Goal: Task Accomplishment & Management: Manage account settings

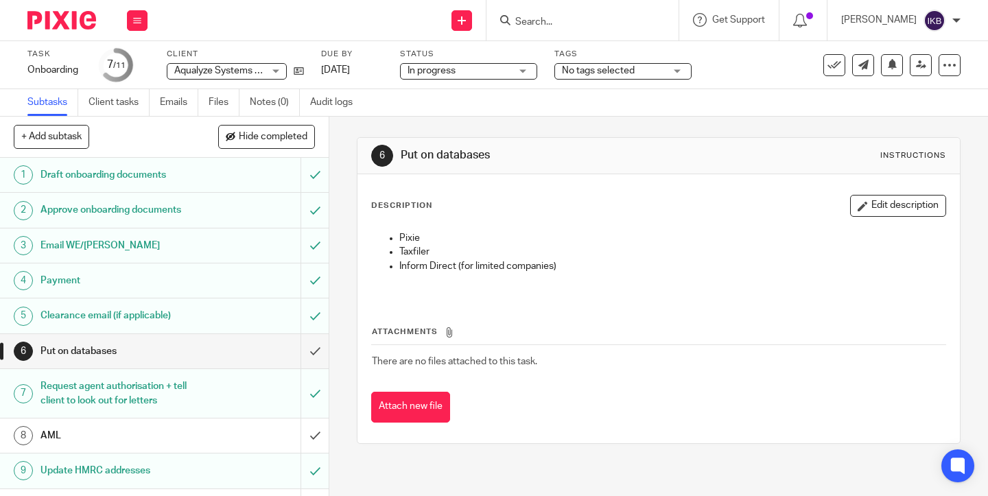
scroll to position [74, 0]
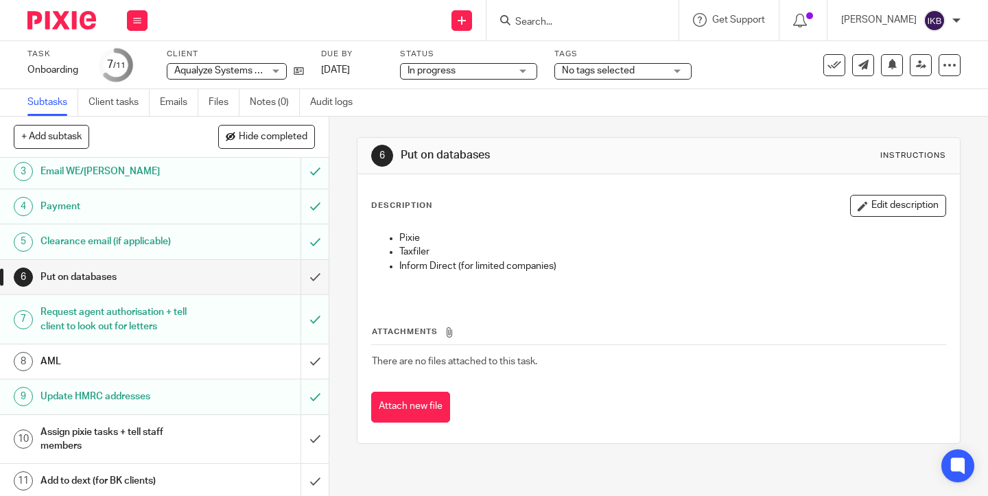
click at [542, 22] on input "Search" at bounding box center [576, 22] width 124 height 12
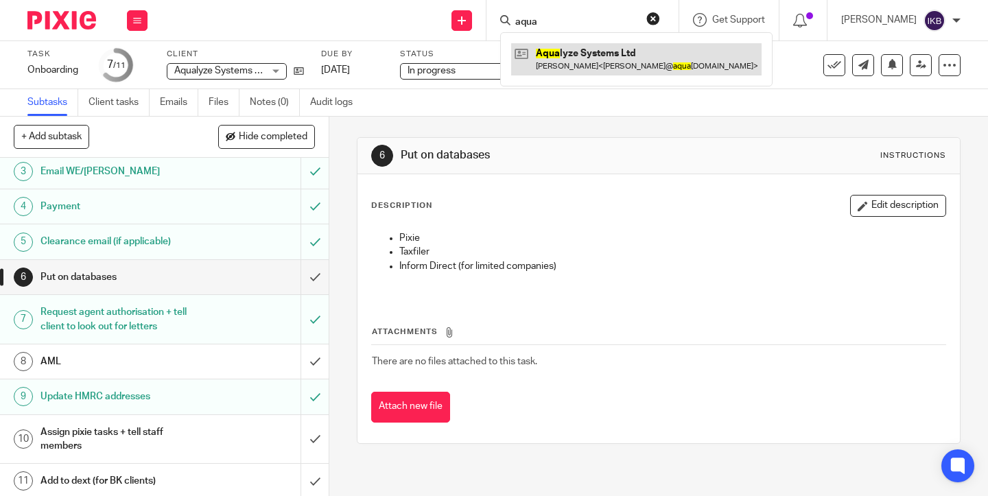
type input "aqua"
click at [557, 45] on link at bounding box center [636, 59] width 251 height 32
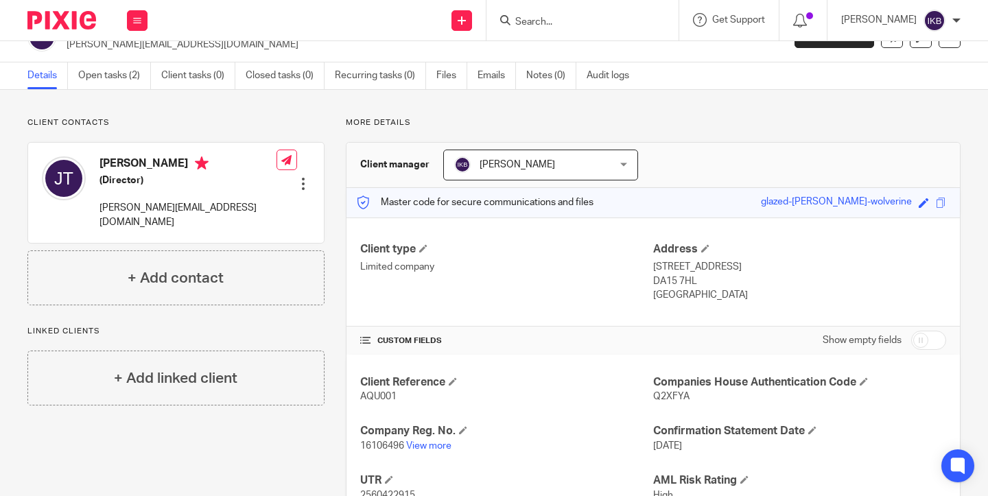
scroll to position [13, 0]
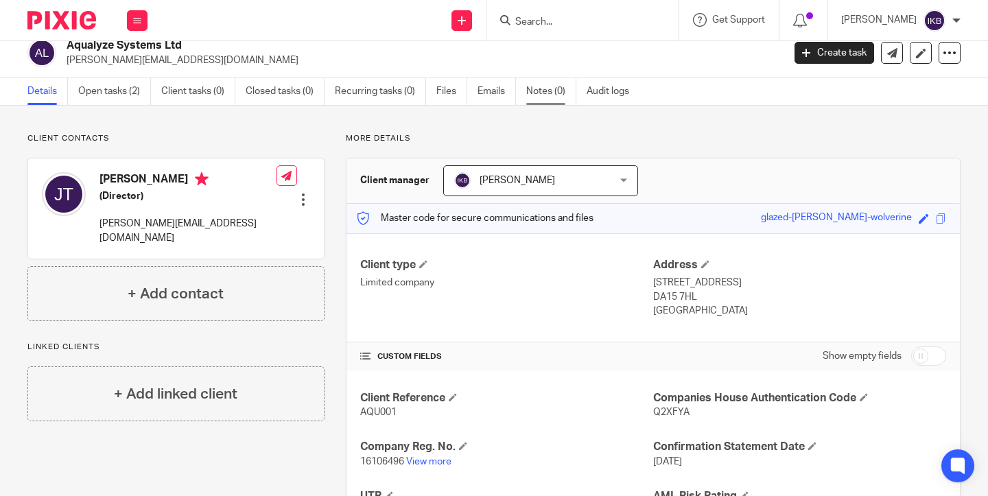
click at [559, 89] on link "Notes (0)" at bounding box center [552, 91] width 50 height 27
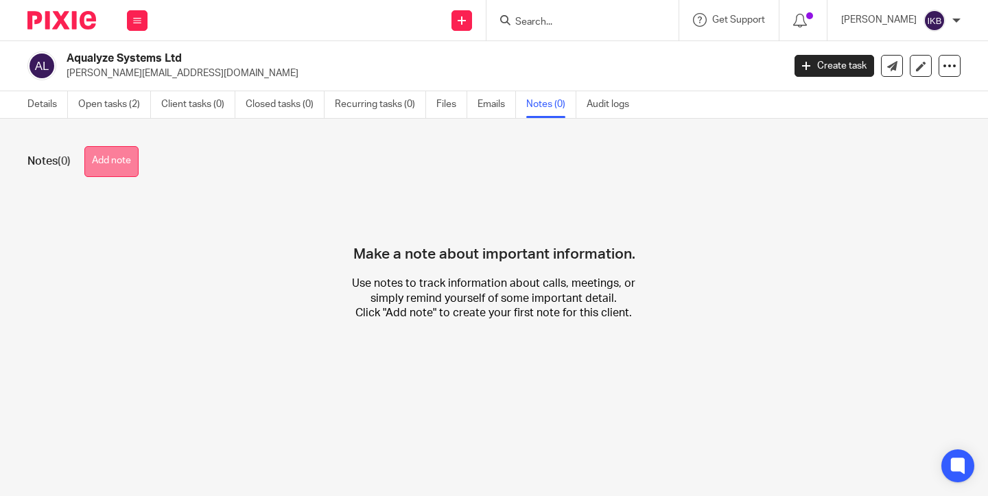
click at [123, 174] on button "Add note" at bounding box center [111, 161] width 54 height 31
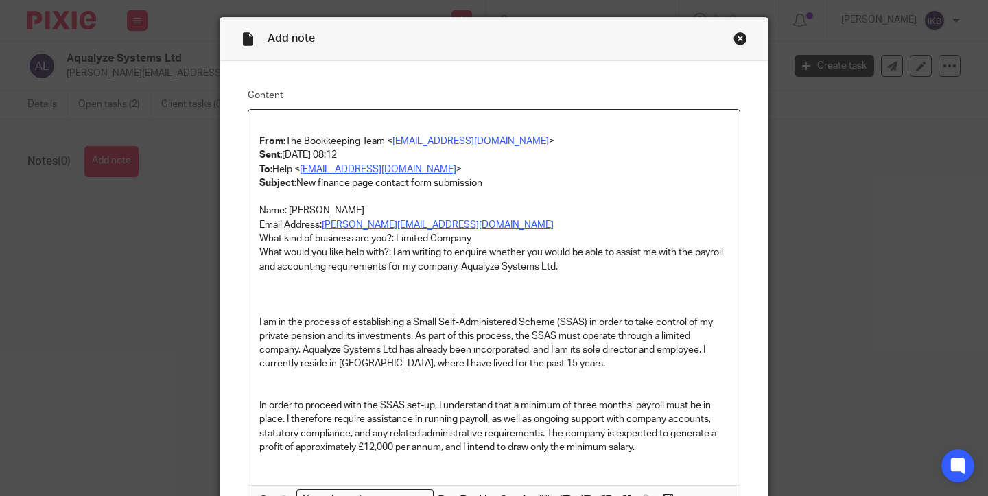
scroll to position [41, 0]
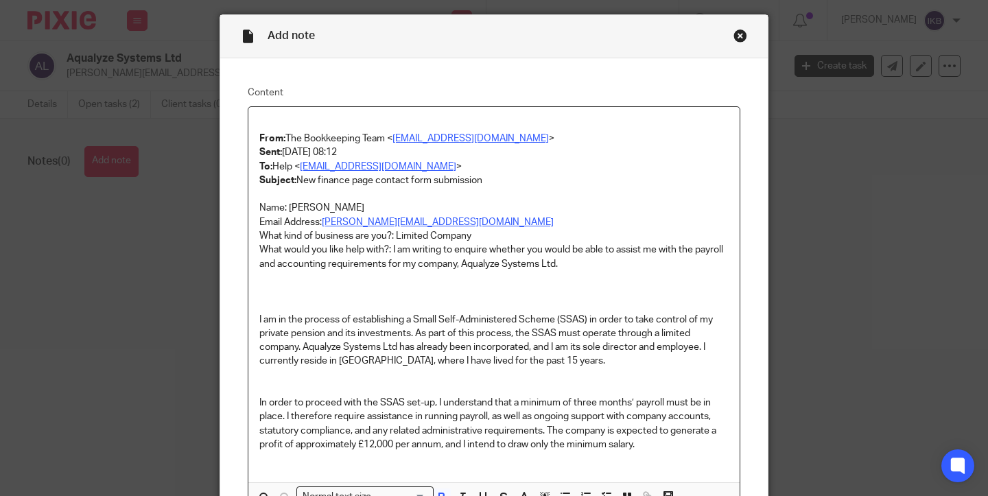
click at [259, 138] on strong "From:" at bounding box center [272, 139] width 26 height 10
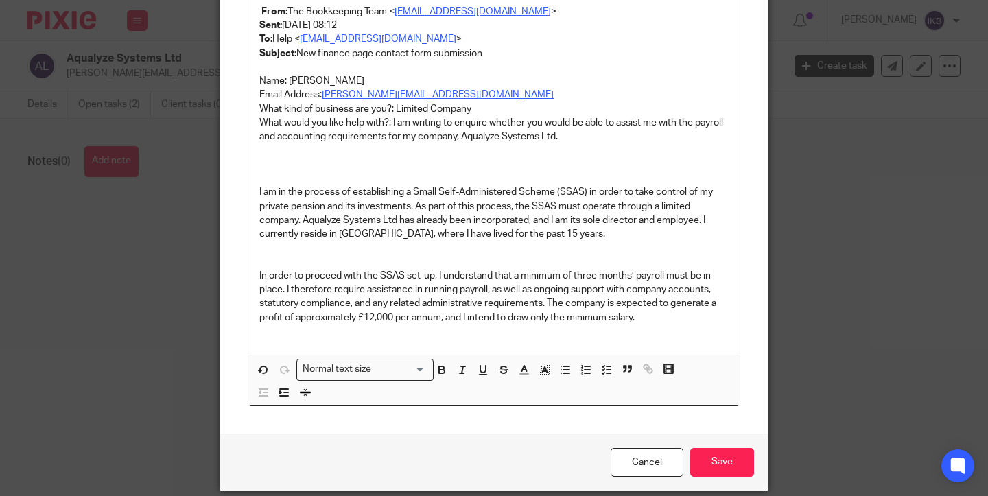
scroll to position [174, 0]
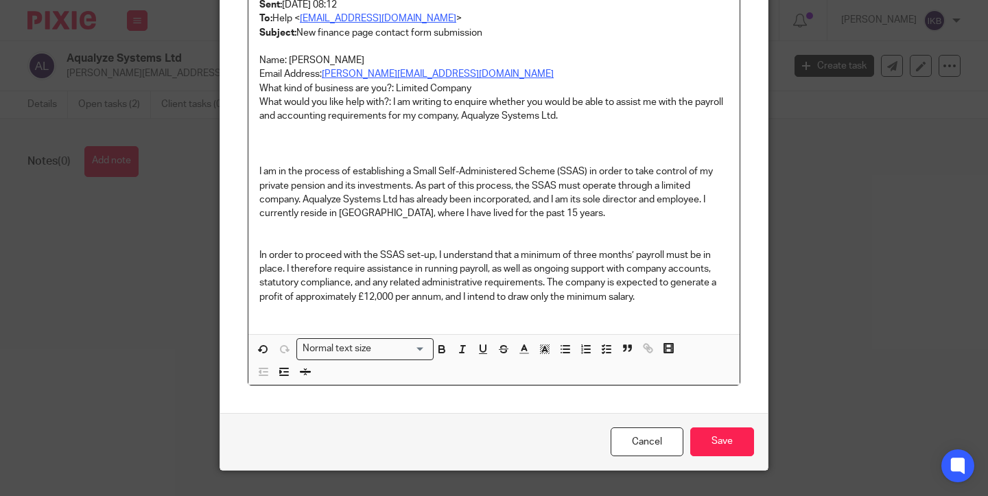
click at [465, 152] on p "Name: jonathan thompson Email Address: jonathan@aqualyze.es What kind of busine…" at bounding box center [494, 179] width 470 height 251
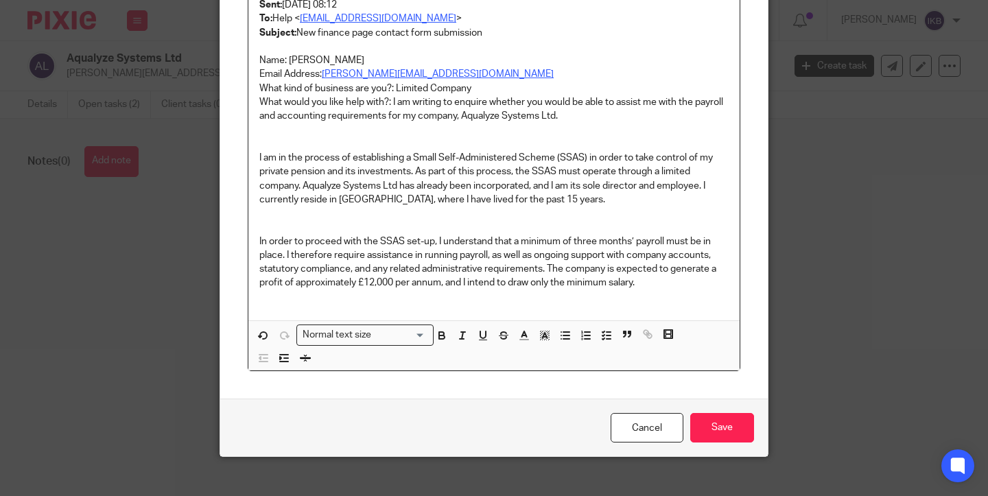
scroll to position [172, 0]
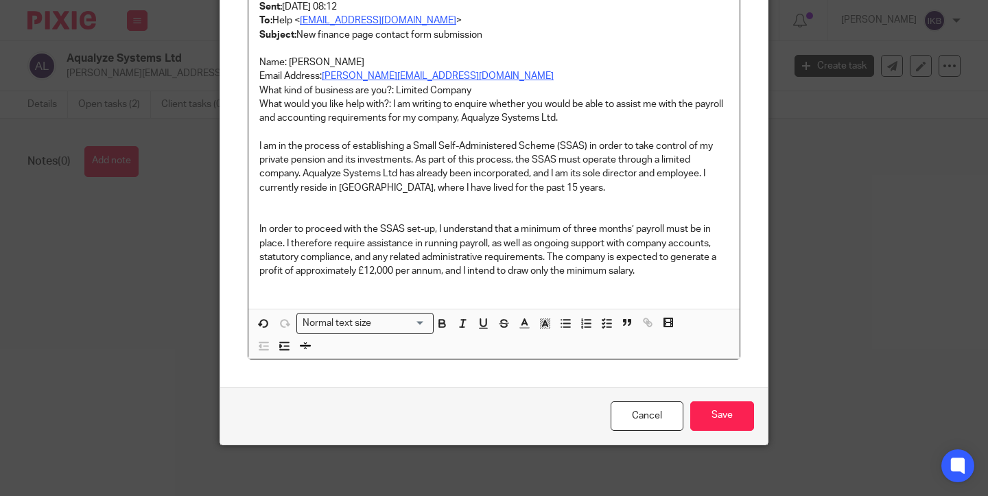
click at [361, 205] on p "Name: jonathan thompson Email Address: jonathan@aqualyze.es What kind of busine…" at bounding box center [494, 167] width 470 height 222
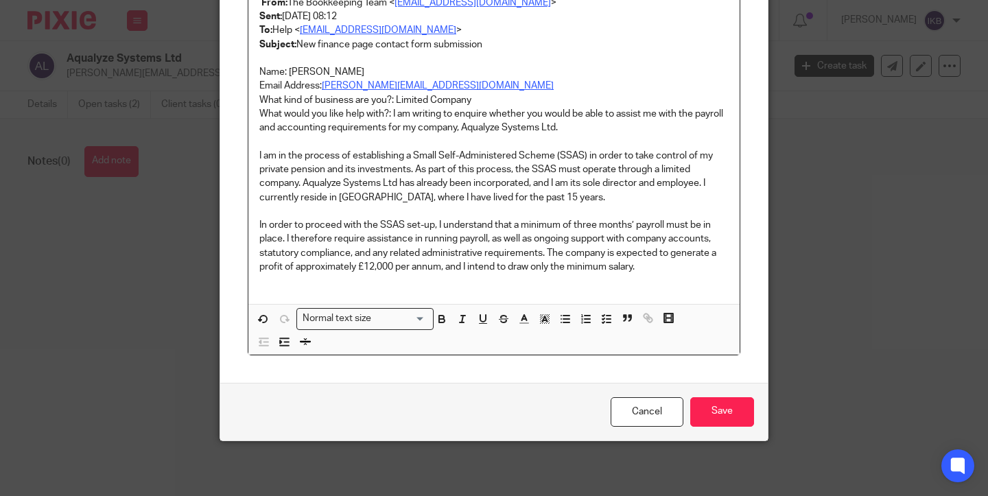
scroll to position [159, 0]
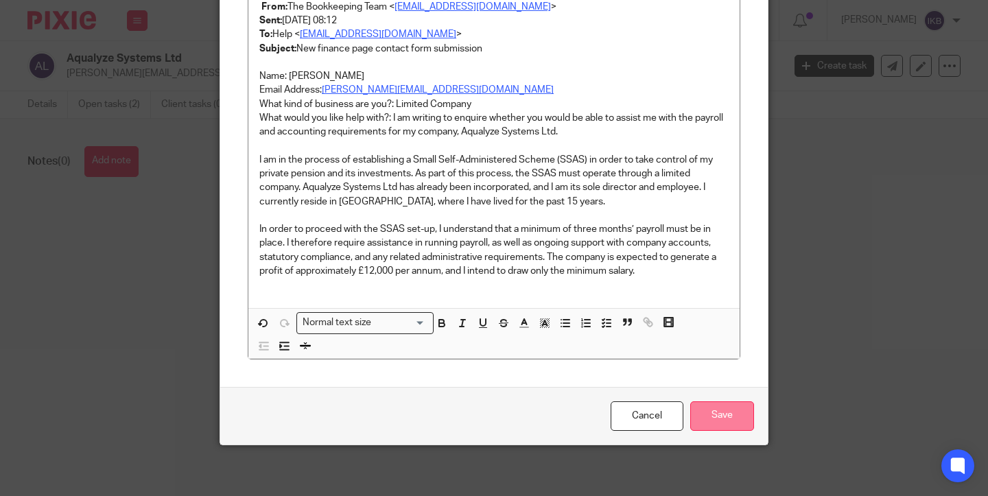
click at [727, 406] on input "Save" at bounding box center [723, 417] width 64 height 30
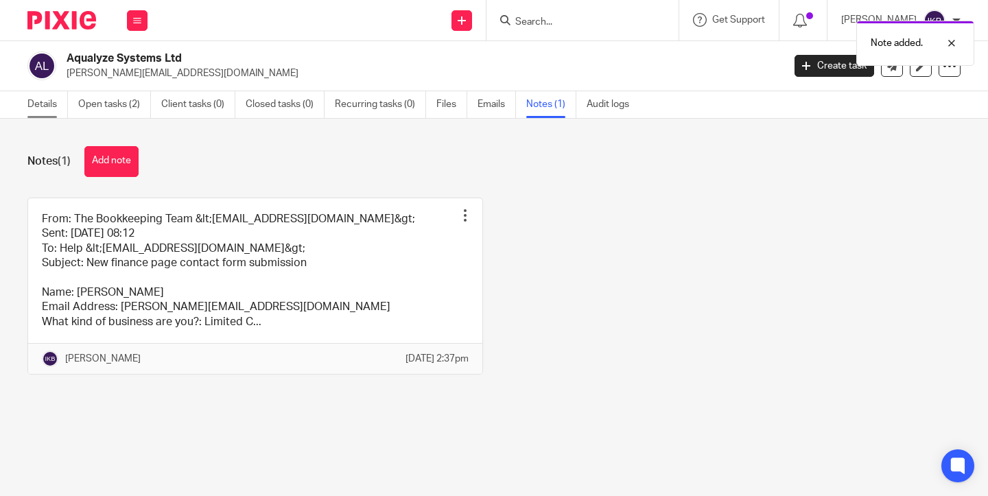
click at [49, 100] on link "Details" at bounding box center [47, 104] width 41 height 27
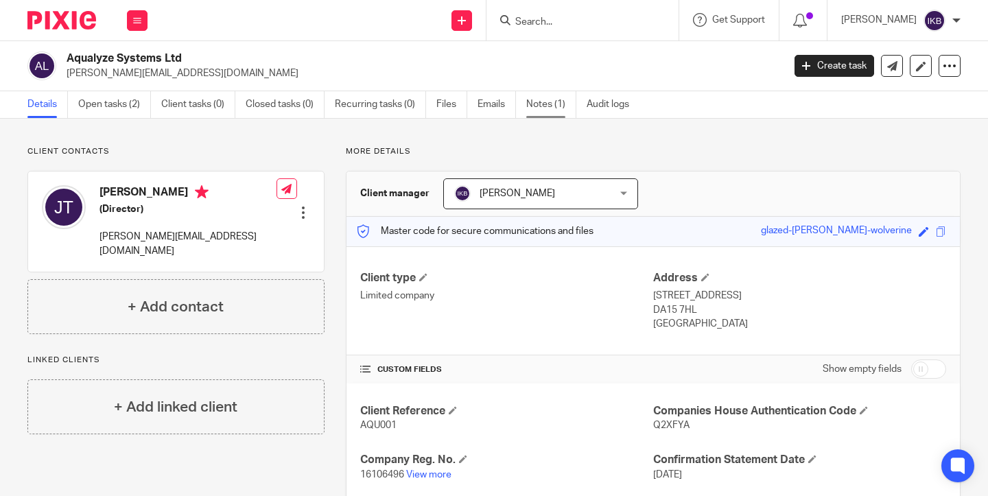
click at [540, 106] on link "Notes (1)" at bounding box center [552, 104] width 50 height 27
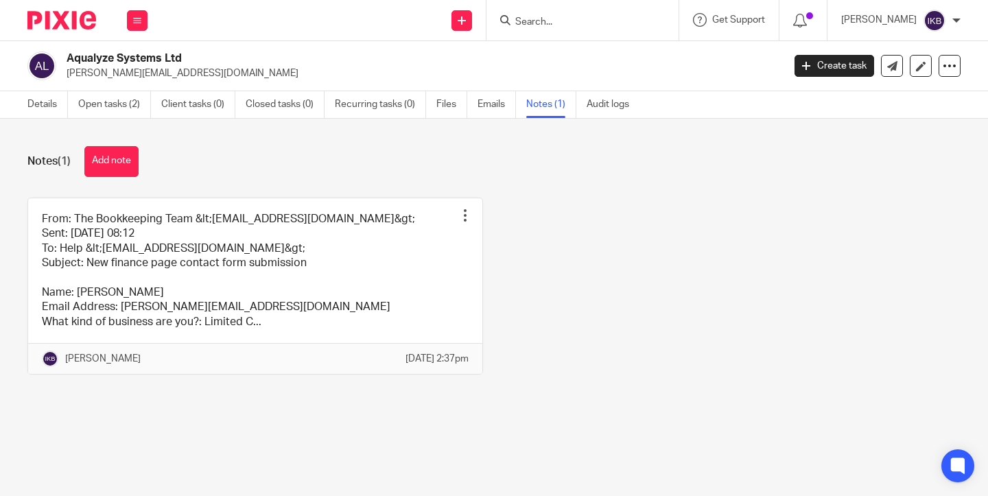
click at [285, 240] on link at bounding box center [255, 286] width 454 height 176
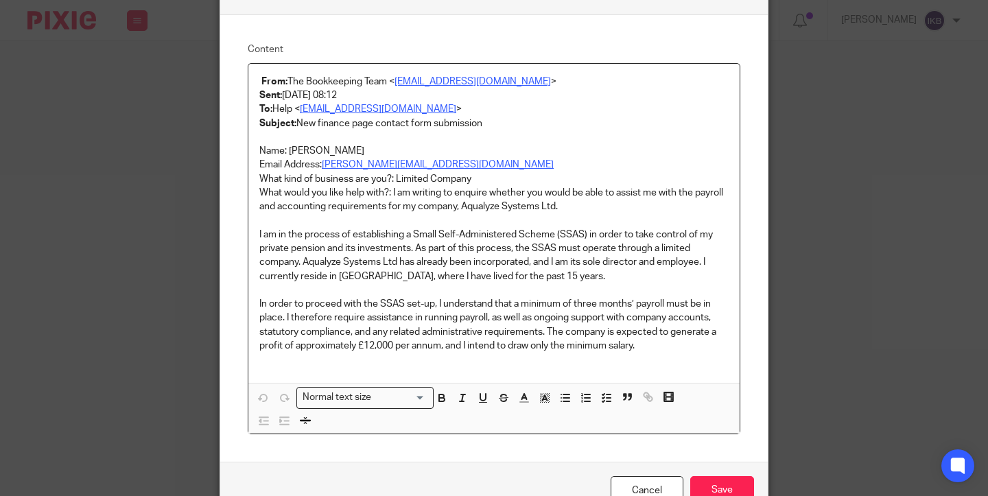
scroll to position [98, 0]
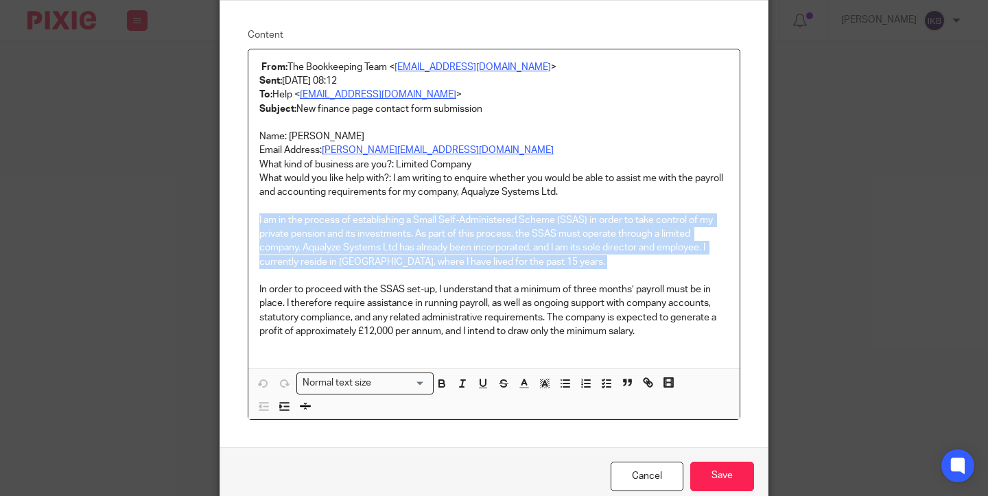
drag, startPoint x: 575, startPoint y: 272, endPoint x: 226, endPoint y: 221, distance: 353.1
click at [226, 221] on div "Content From: The Bookkeeping Team < email@thebookkeepingteam.co.uk > Sent: 06 …" at bounding box center [494, 224] width 548 height 447
copy p "I am in the process of establishing a Small Self-Administered Scheme (SSAS) in …"
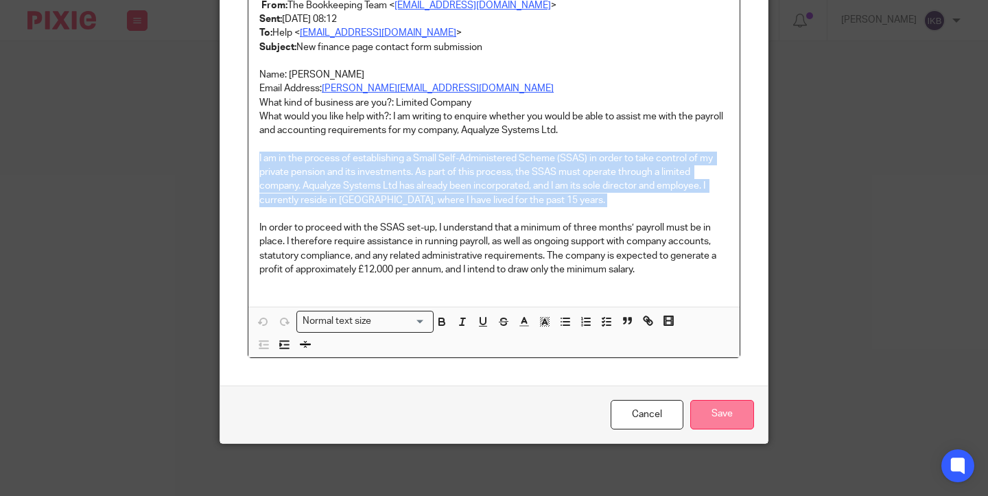
scroll to position [159, 0]
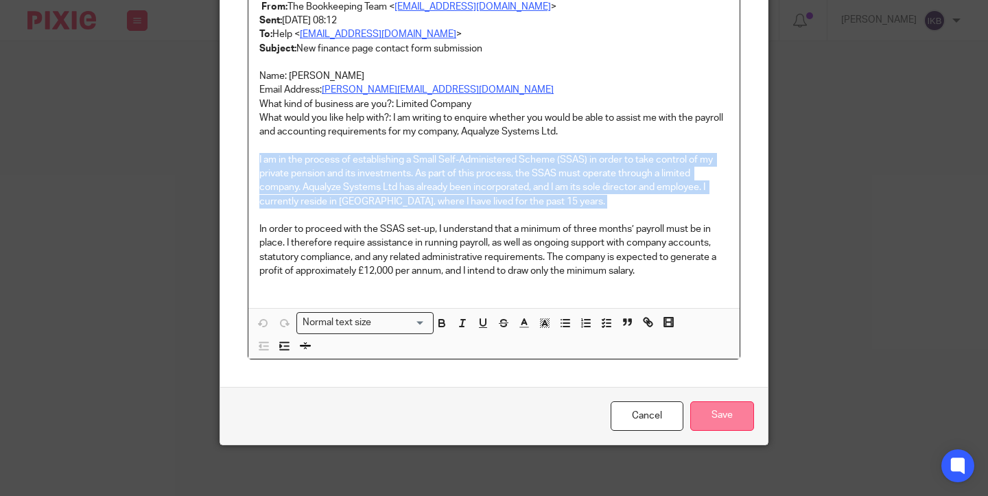
click at [724, 409] on input "Save" at bounding box center [723, 417] width 64 height 30
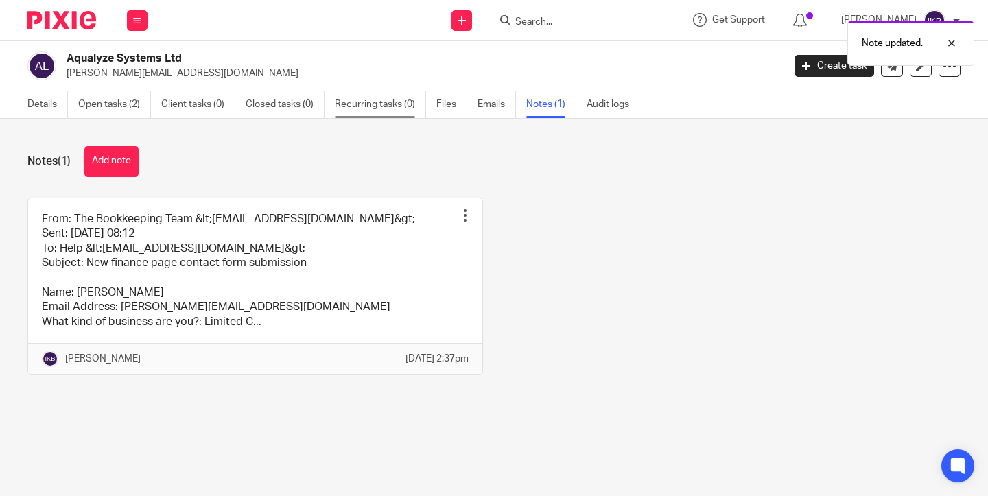
click at [393, 108] on link "Recurring tasks (0)" at bounding box center [380, 104] width 91 height 27
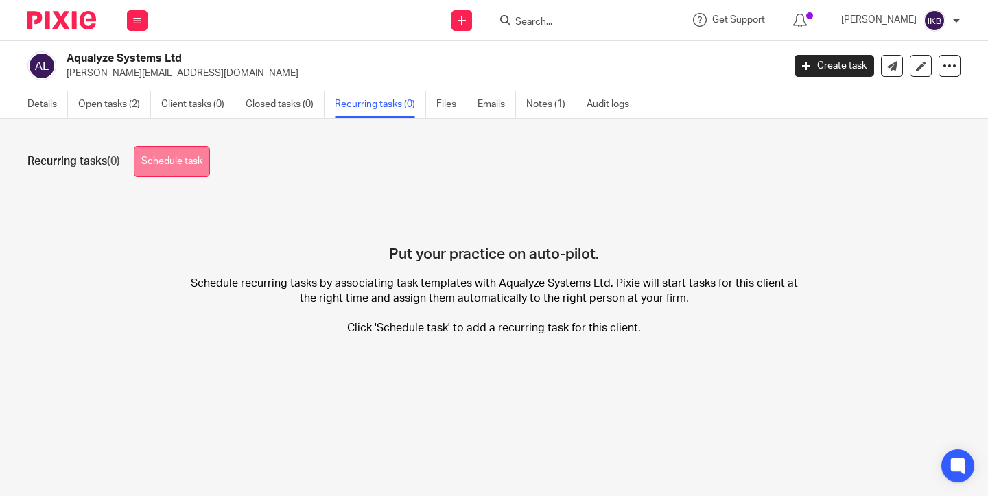
click at [192, 170] on link "Schedule task" at bounding box center [172, 161] width 76 height 31
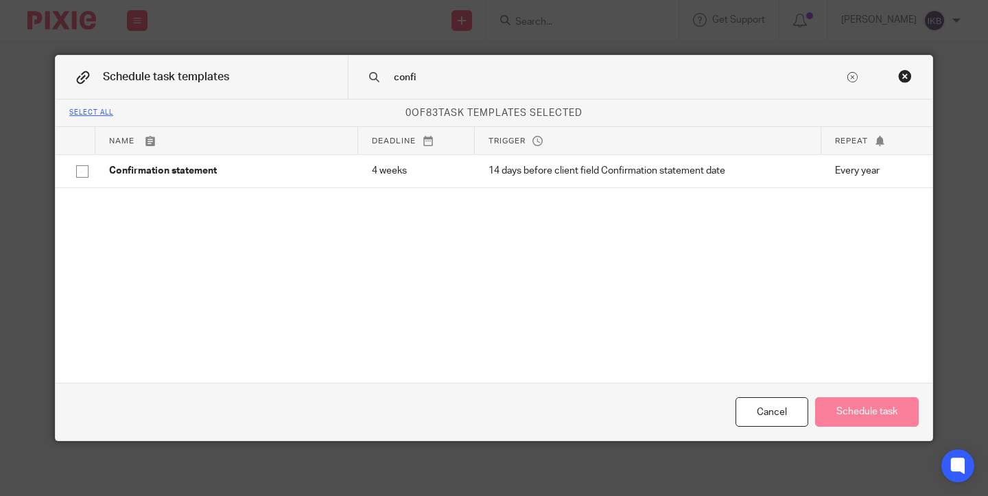
type input "confi"
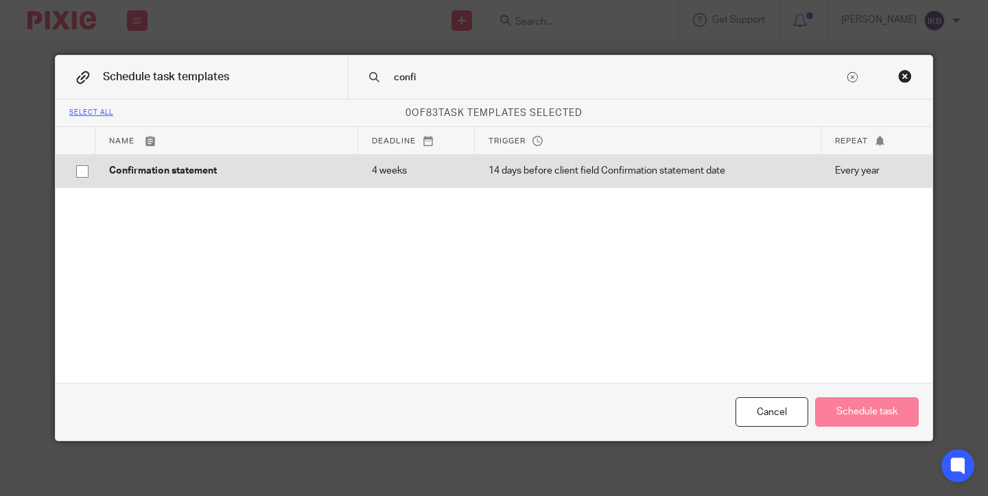
drag, startPoint x: 454, startPoint y: 90, endPoint x: 446, endPoint y: 170, distance: 80.7
click at [446, 170] on p "4 weeks" at bounding box center [416, 171] width 89 height 14
checkbox input "true"
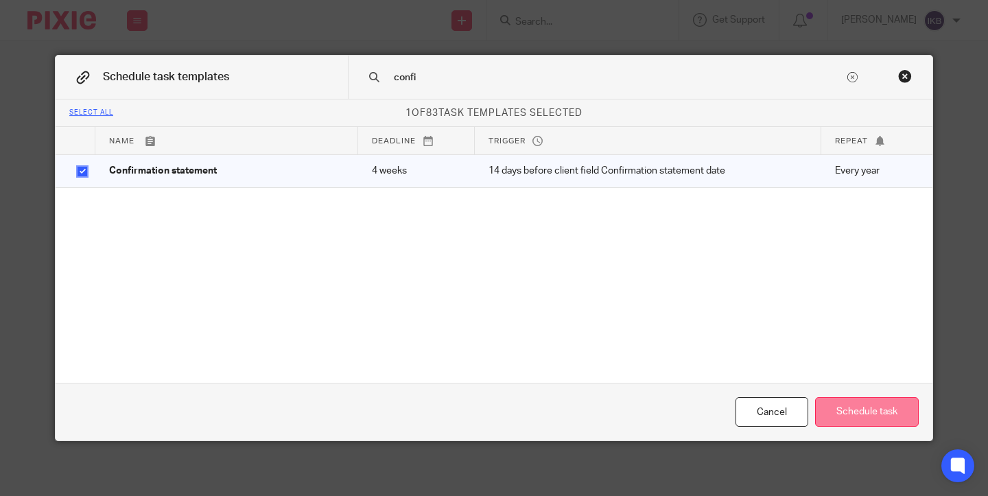
click at [888, 420] on button "Schedule task" at bounding box center [868, 412] width 104 height 30
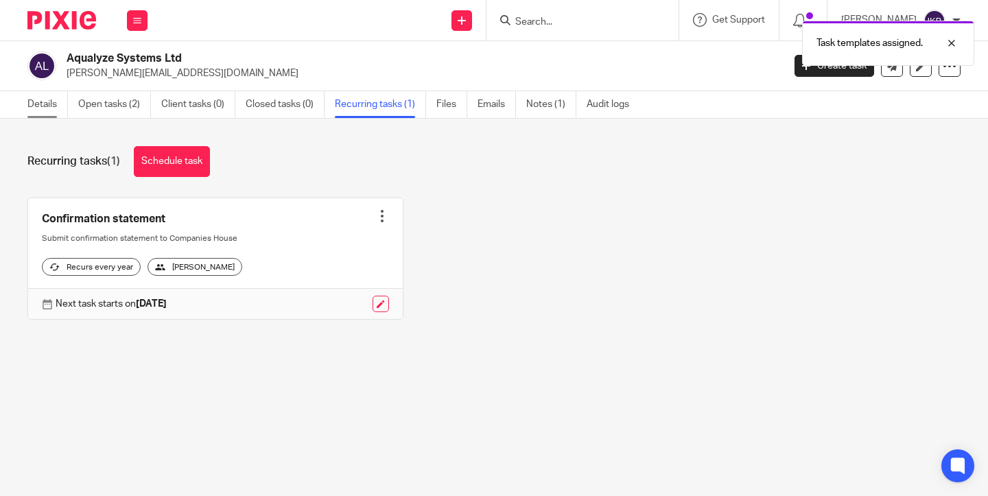
click at [49, 111] on link "Details" at bounding box center [47, 104] width 41 height 27
